Goal: Information Seeking & Learning: Learn about a topic

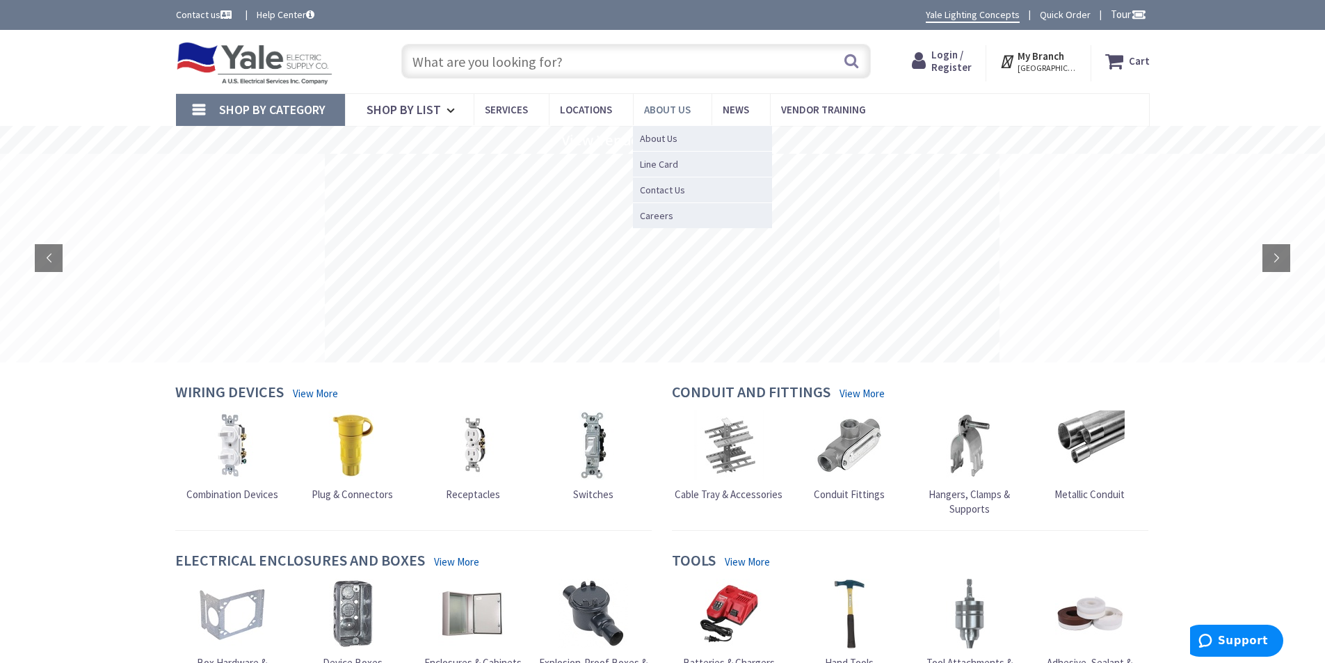
click at [655, 115] on span "About Us" at bounding box center [667, 109] width 47 height 13
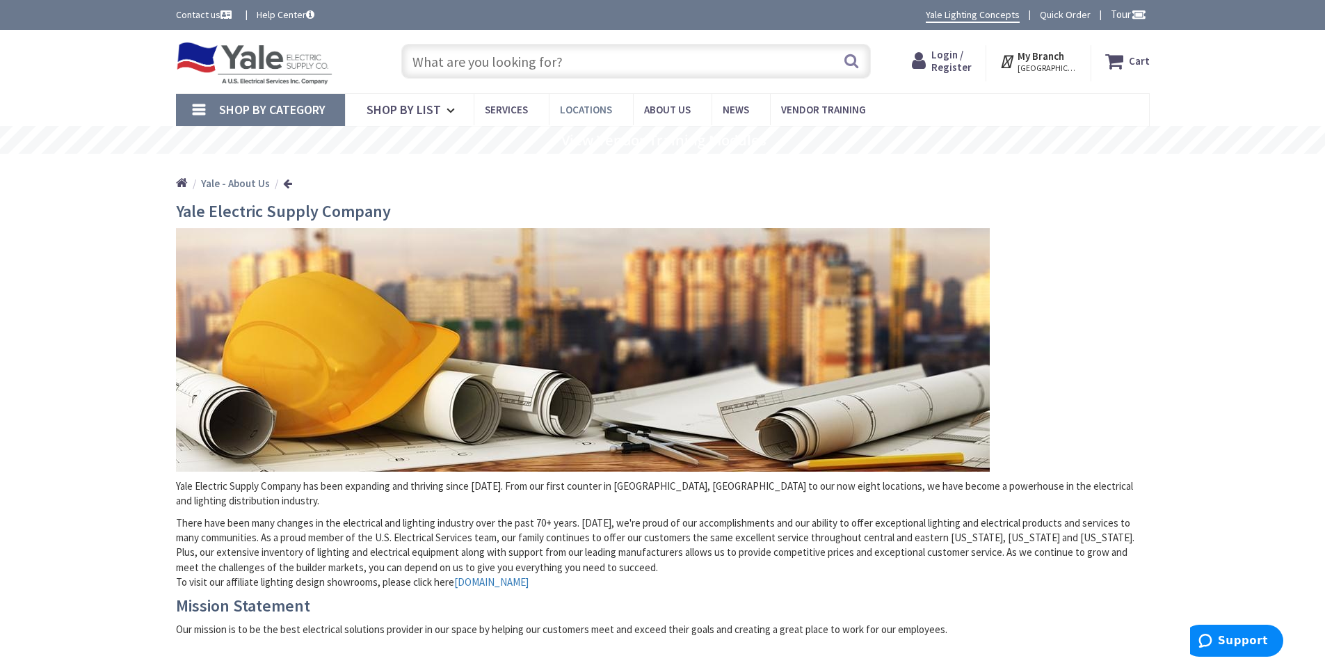
click at [579, 113] on span "Locations" at bounding box center [586, 109] width 52 height 13
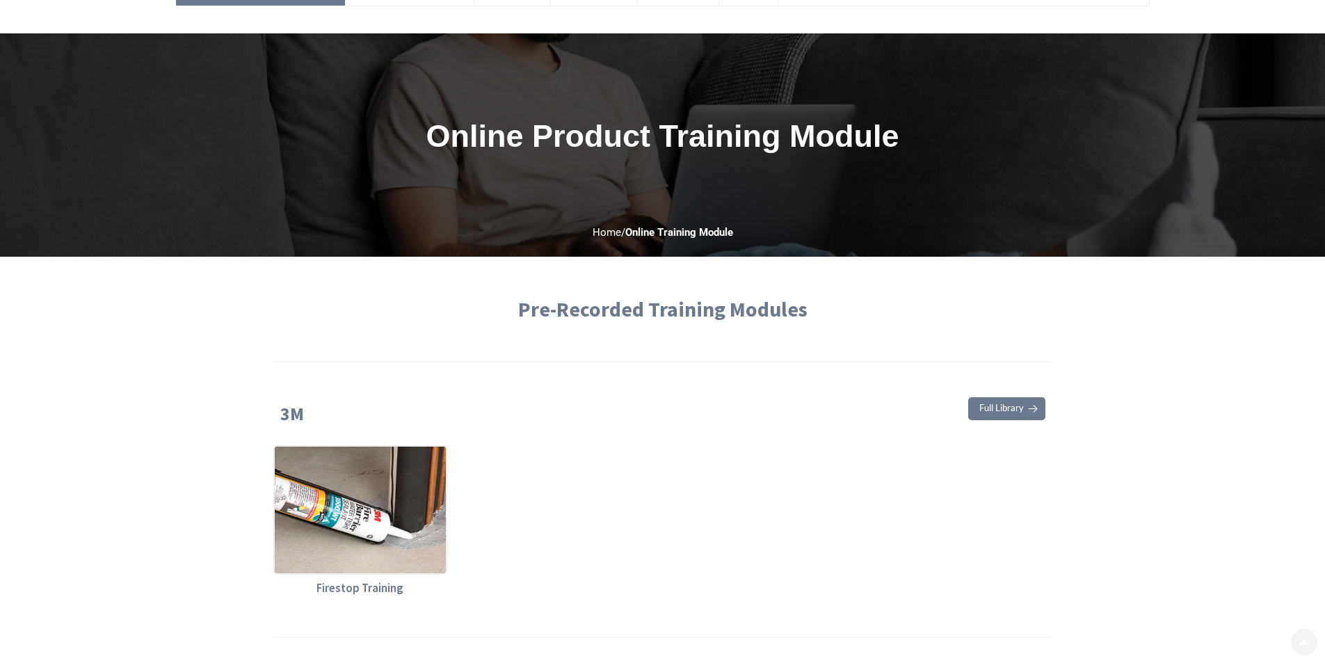
scroll to position [278, 0]
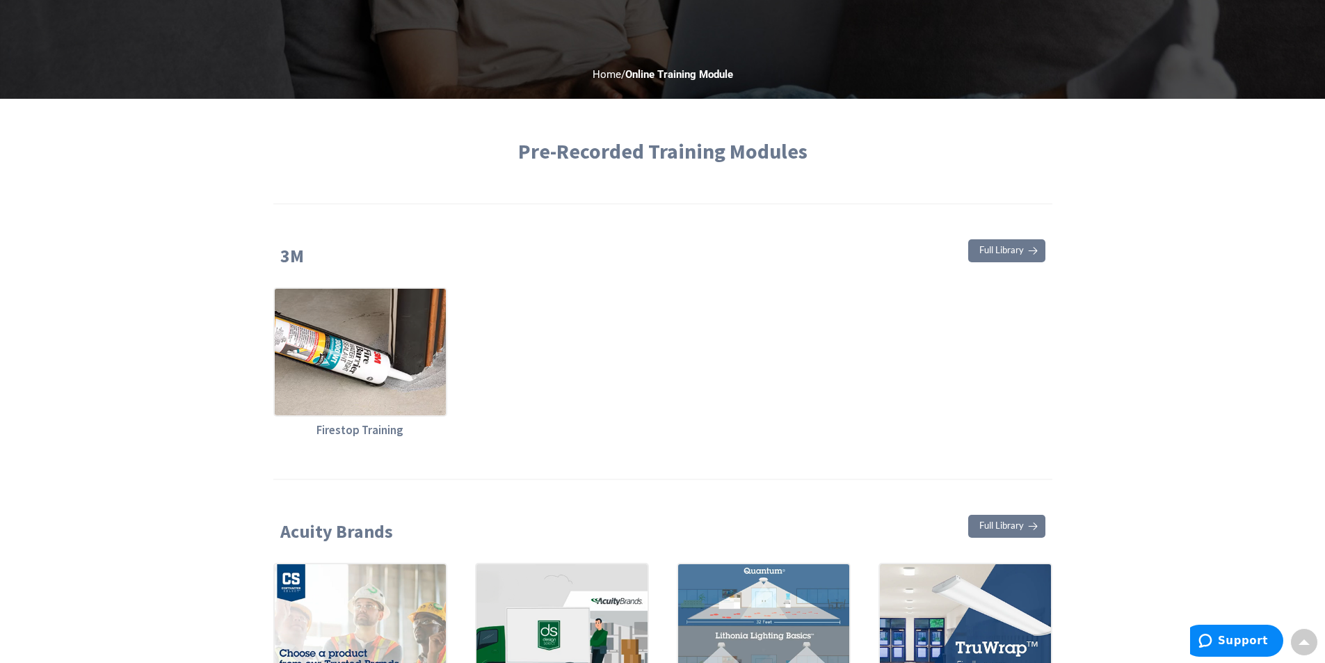
click at [1016, 246] on span "Full Library" at bounding box center [1001, 250] width 45 height 9
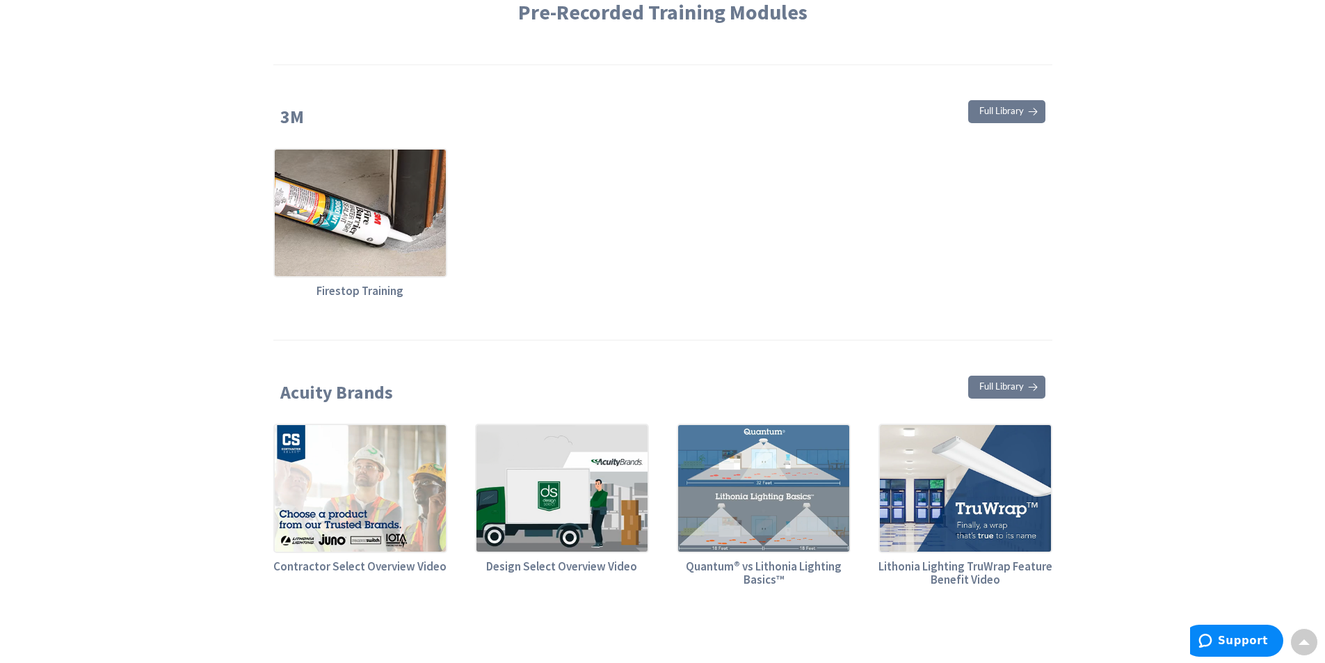
scroll to position [0, 0]
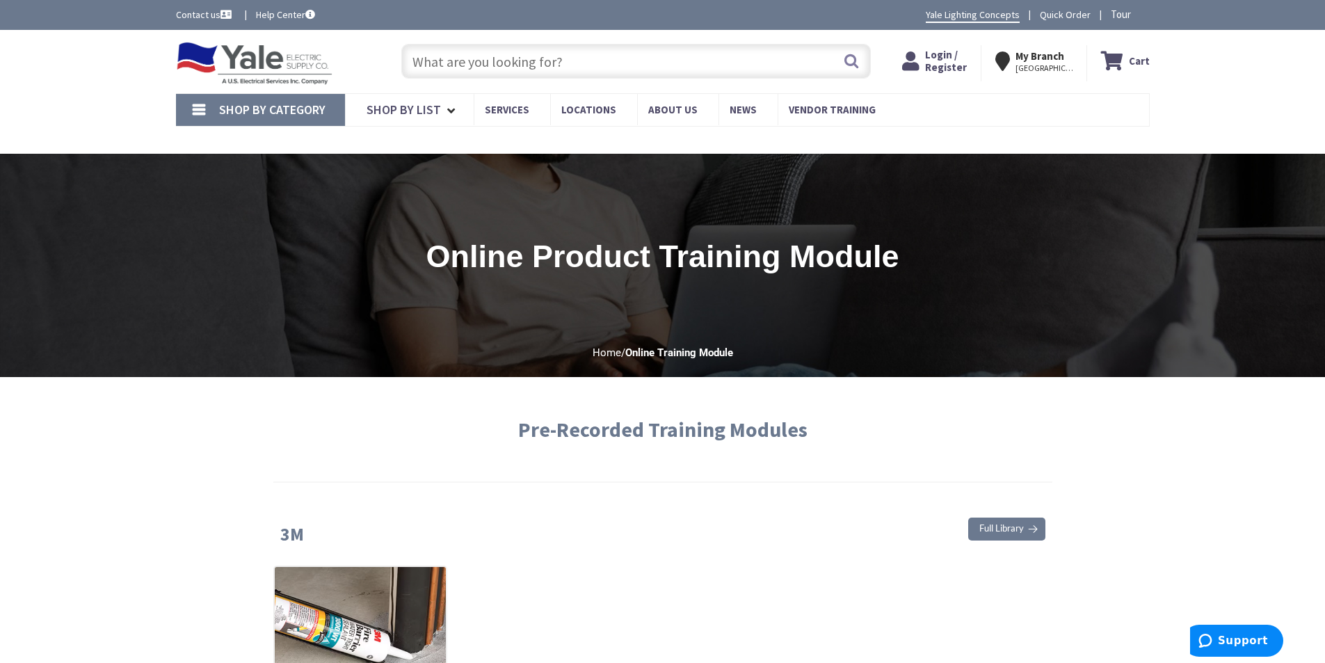
drag, startPoint x: 1210, startPoint y: 333, endPoint x: 1180, endPoint y: 302, distance: 42.8
click at [1210, 333] on div "Online product training module" at bounding box center [662, 250] width 1325 height 192
click at [748, 99] on link "News" at bounding box center [748, 109] width 59 height 31
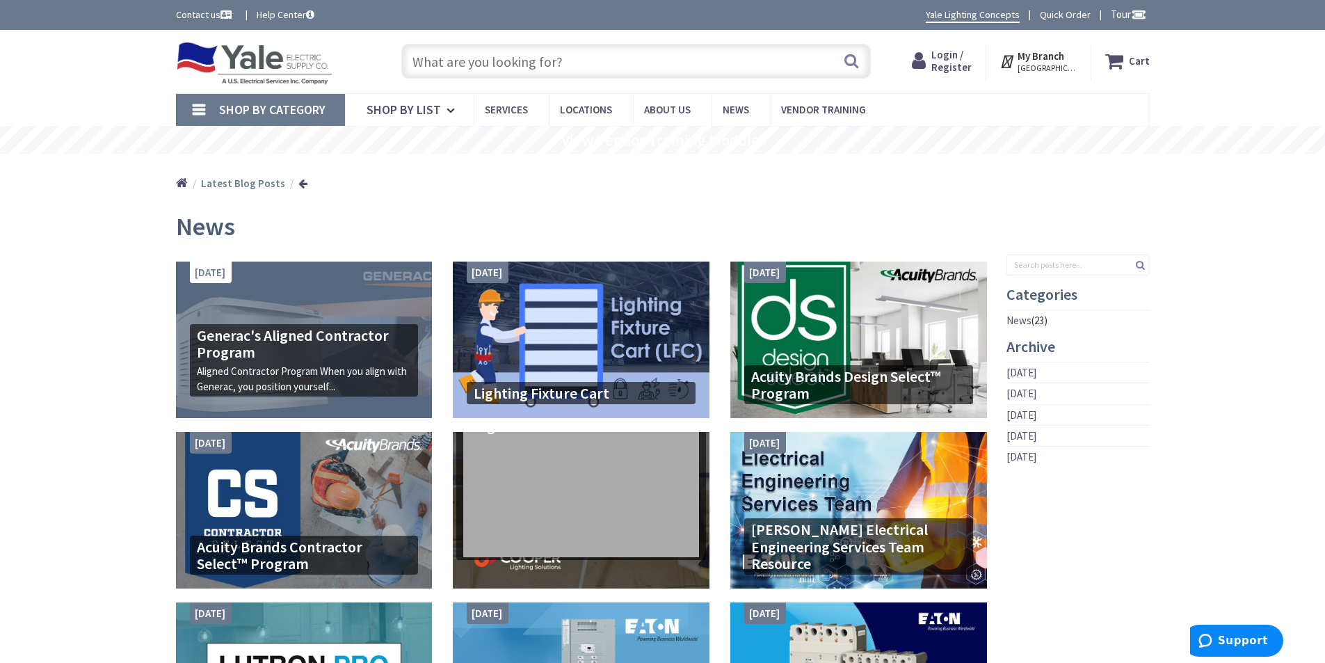
click at [207, 356] on h4 "Generac's Aligned Contractor Program" at bounding box center [304, 343] width 215 height 33
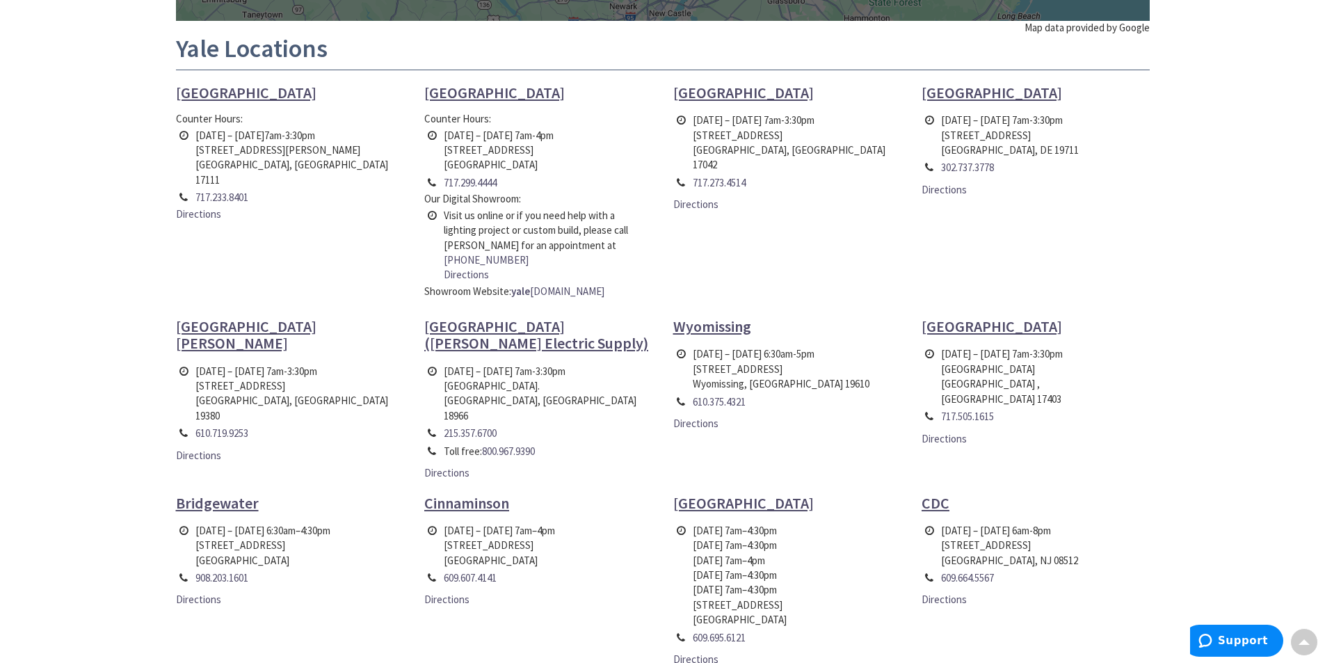
scroll to position [557, 0]
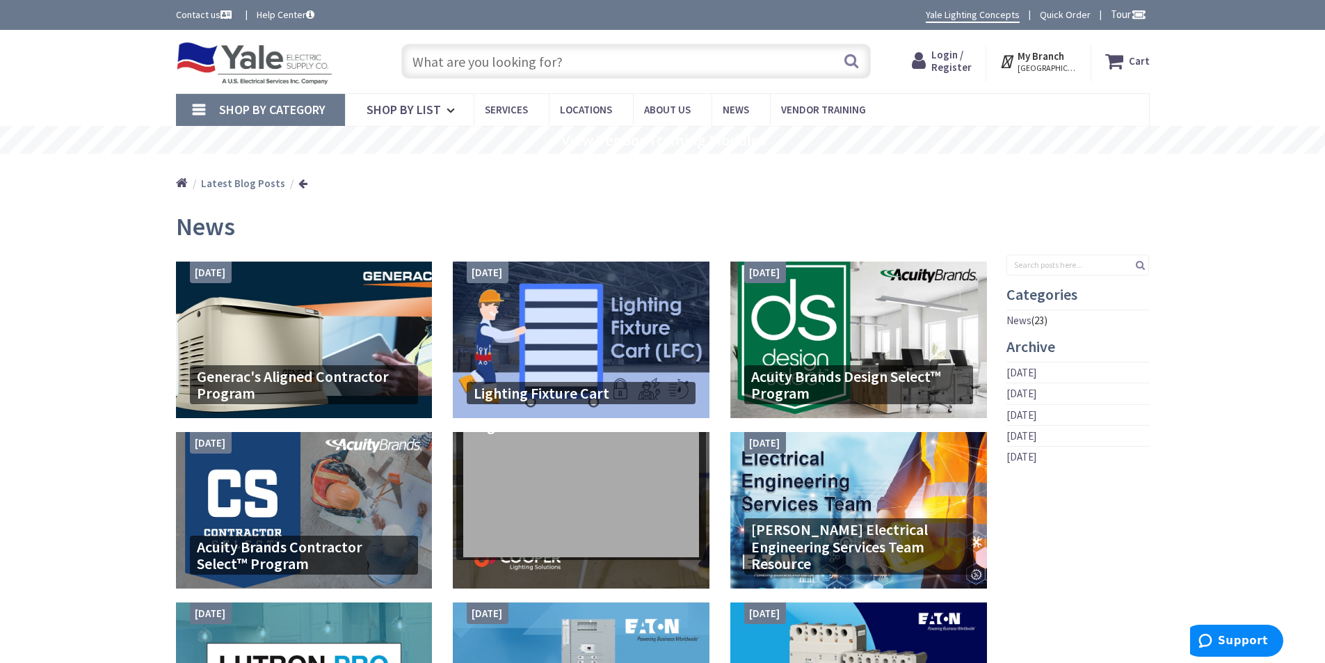
click at [1236, 96] on div "Shop By Category Conduit and Fittings Cable Tray & Accessories Cable Trays Cabl…" at bounding box center [662, 109] width 1325 height 33
click at [1000, 19] on link "Yale Lighting Concepts" at bounding box center [973, 15] width 94 height 15
click at [284, 10] on link "Help Center" at bounding box center [286, 15] width 58 height 14
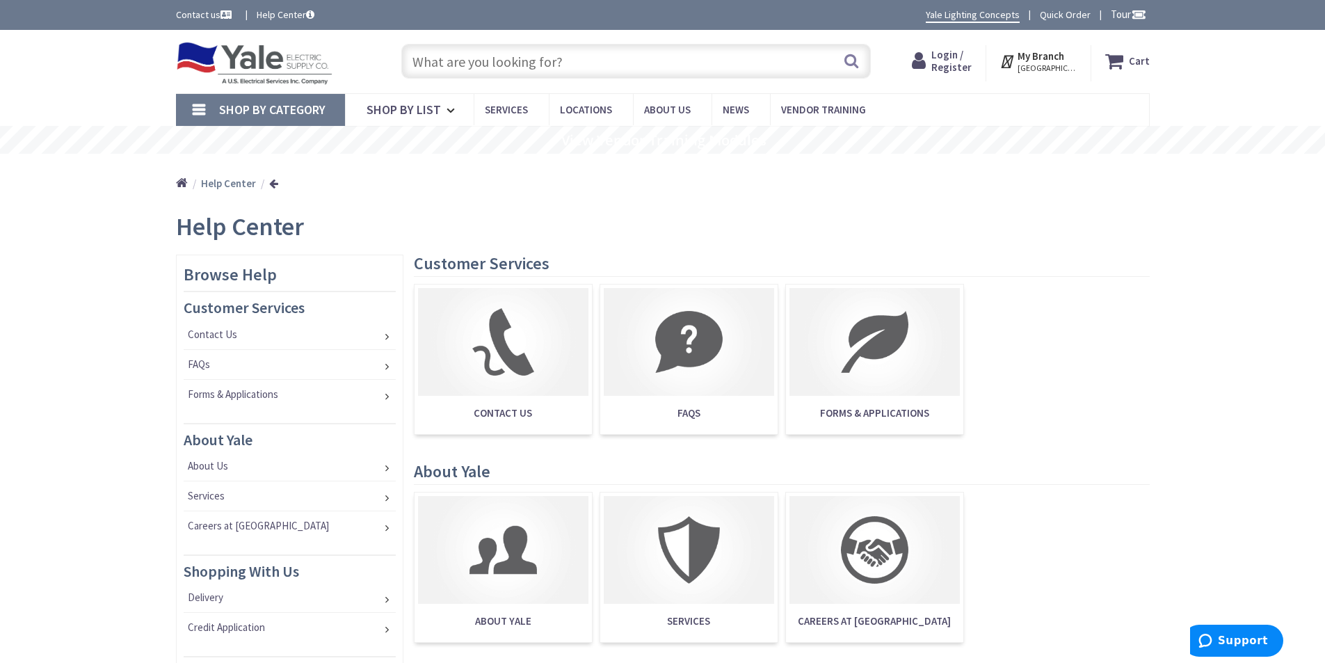
click at [636, 399] on span "FAQS" at bounding box center [689, 413] width 170 height 28
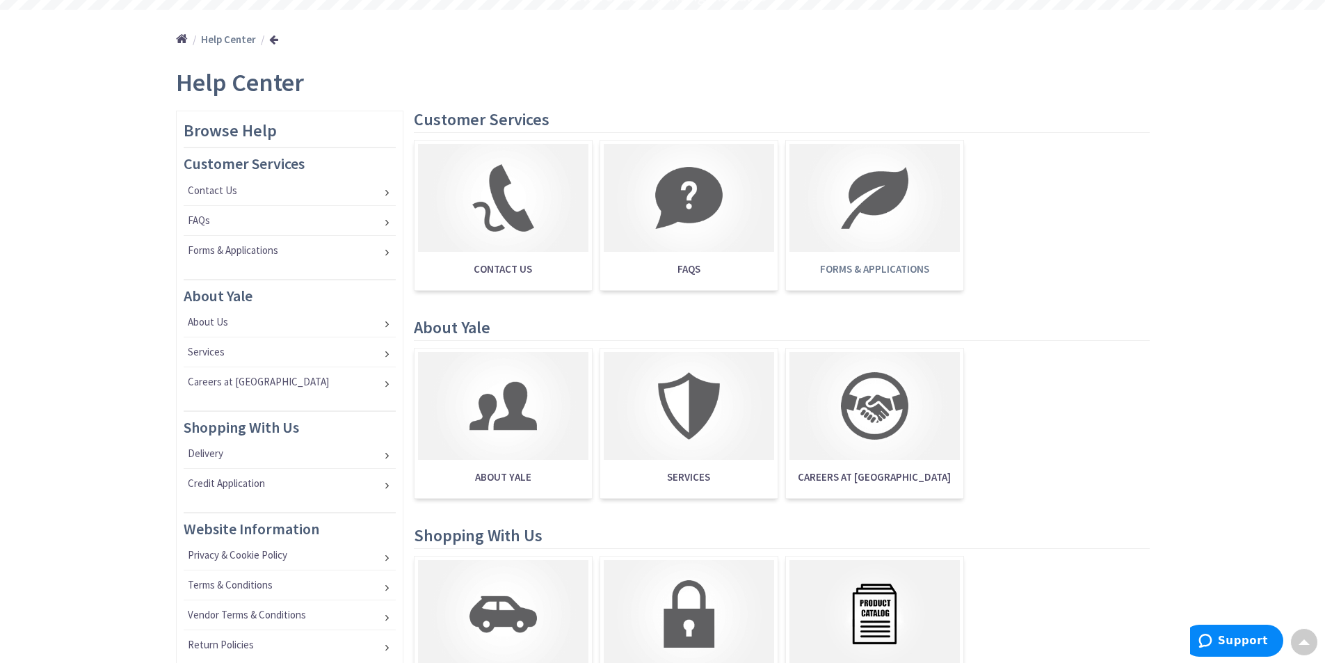
scroll to position [141, 0]
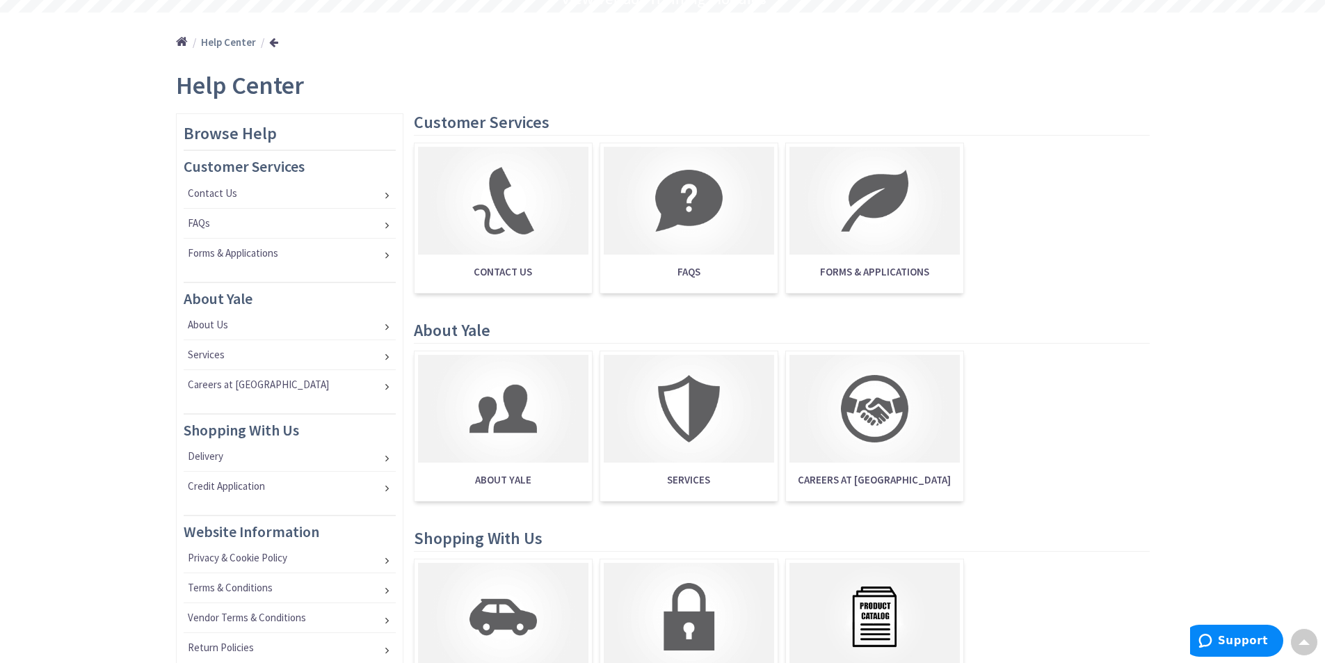
click at [1218, 362] on div "Skip to Content Toggle Nav Search Cart My Cart Close" at bounding box center [662, 586] width 1325 height 1394
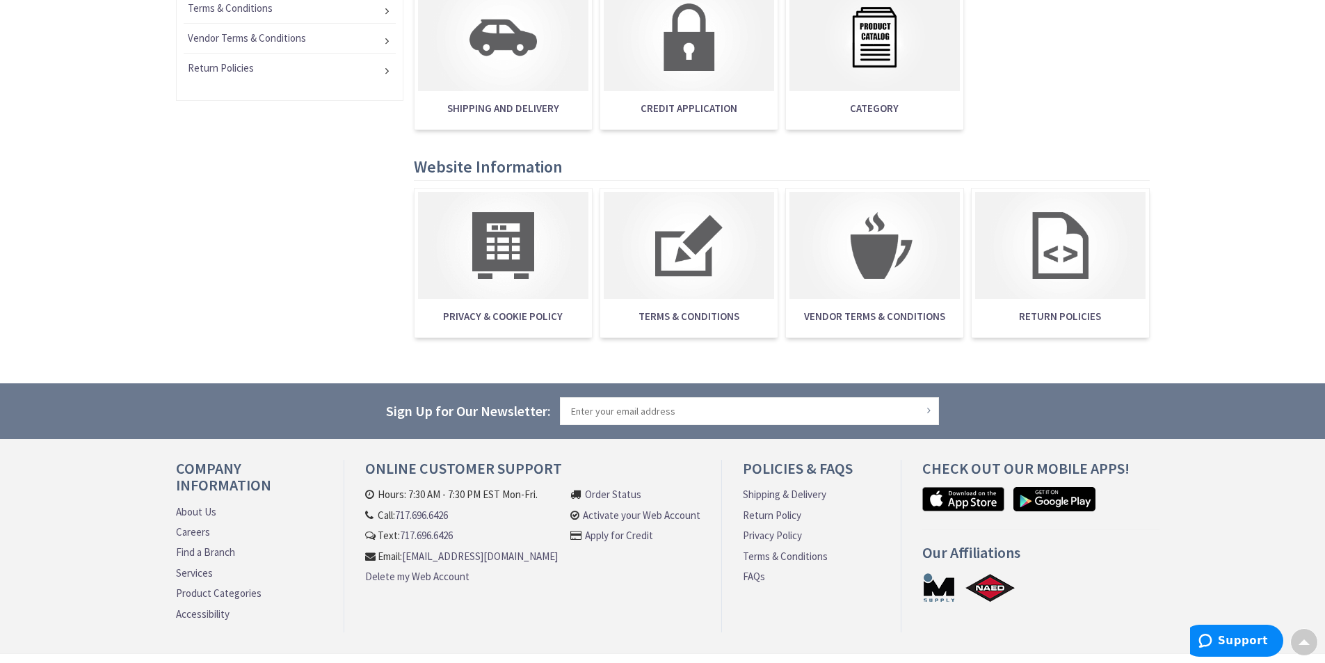
scroll to position [767, 0]
